Goal: Check status: Check status

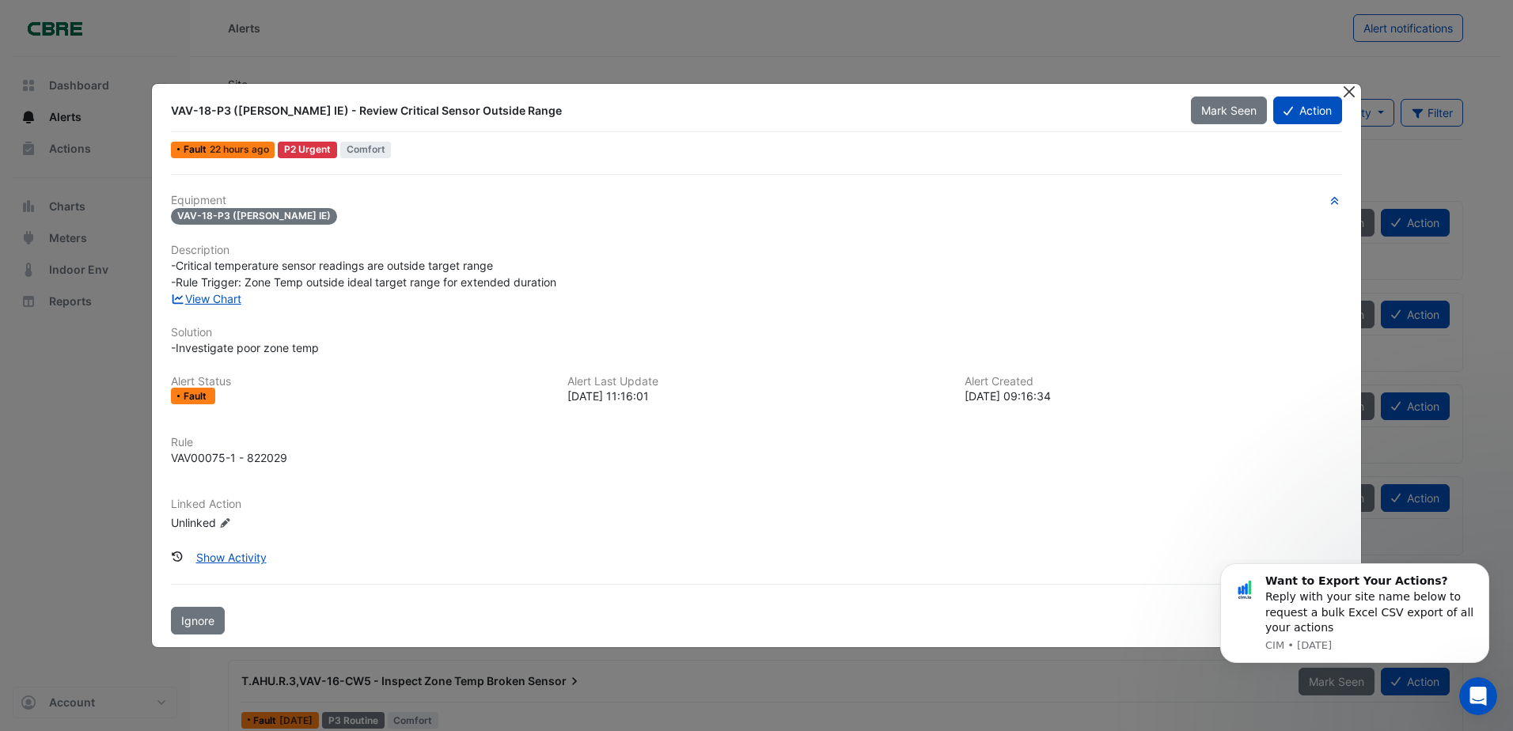
click at [1352, 90] on button "Close" at bounding box center [1349, 92] width 17 height 17
click at [1347, 93] on button "Close" at bounding box center [1349, 92] width 17 height 17
